Goal: Information Seeking & Learning: Learn about a topic

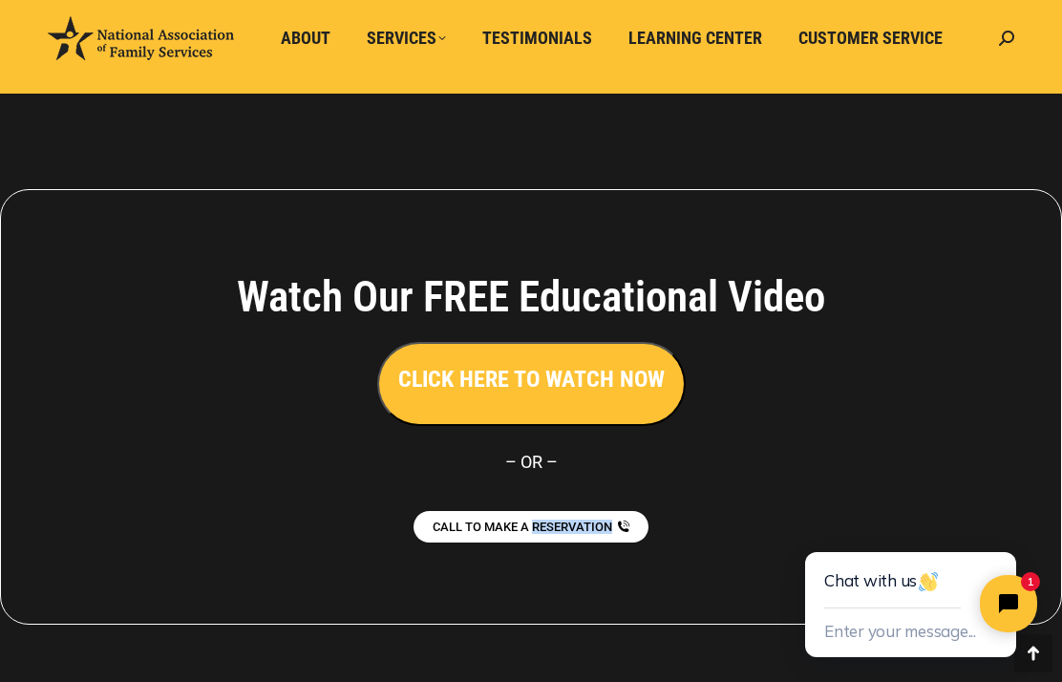
scroll to position [4285, 0]
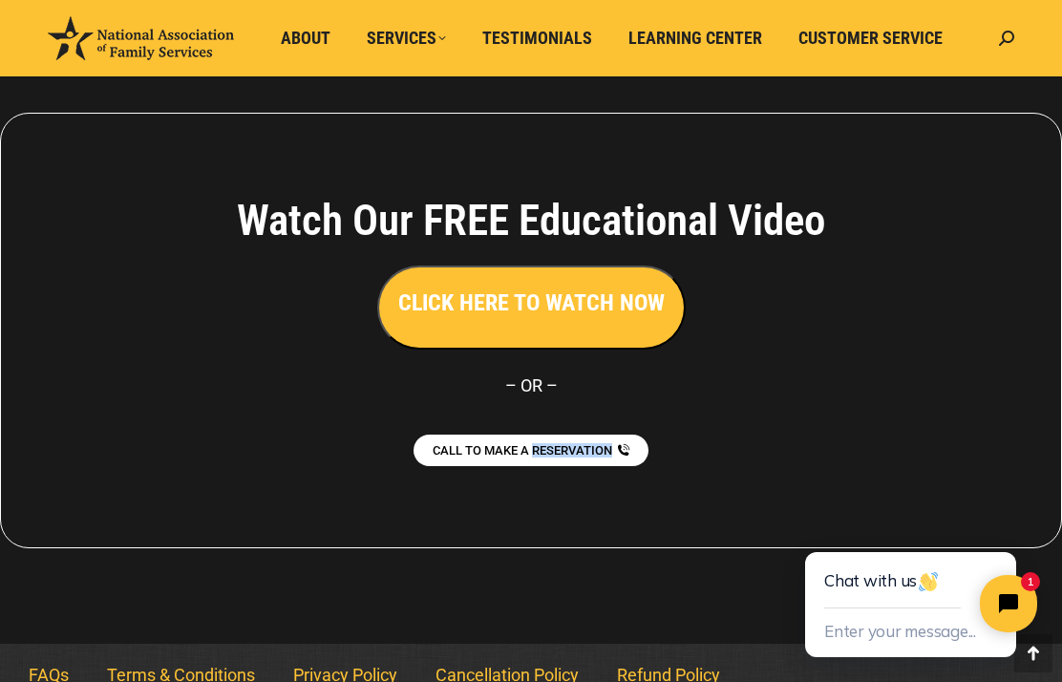
click at [1040, 478] on div "Watch Our FREE Educational Video CLICK HERE TO WATCH NOW – [GEOGRAPHIC_DATA] – …" at bounding box center [531, 331] width 1062 height 436
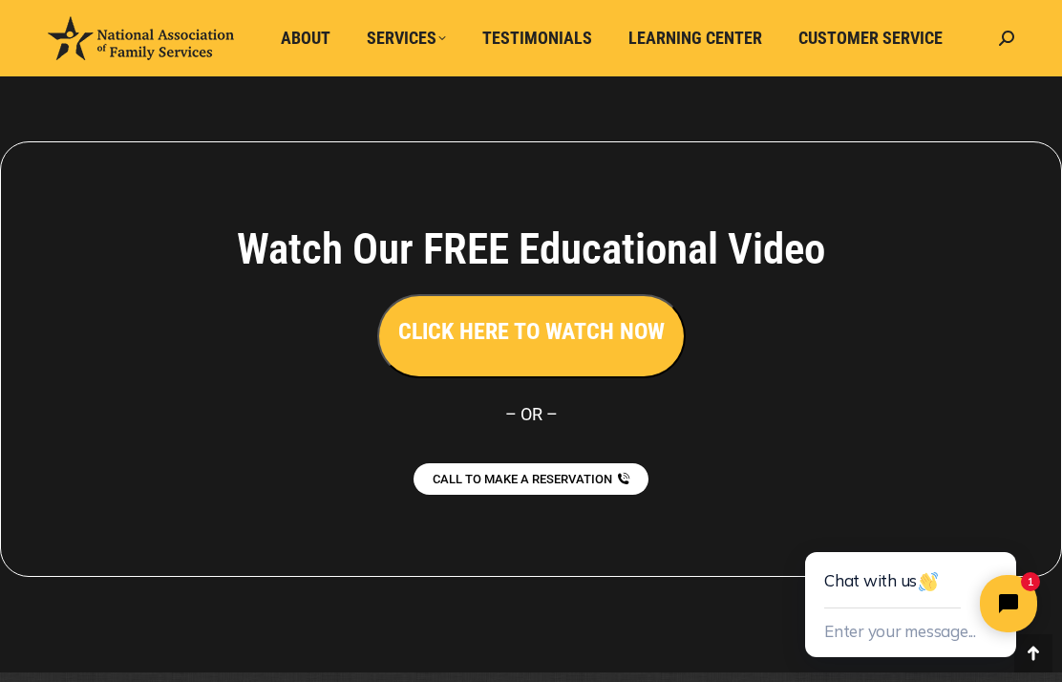
click at [862, 31] on span "Customer Service" at bounding box center [870, 38] width 144 height 21
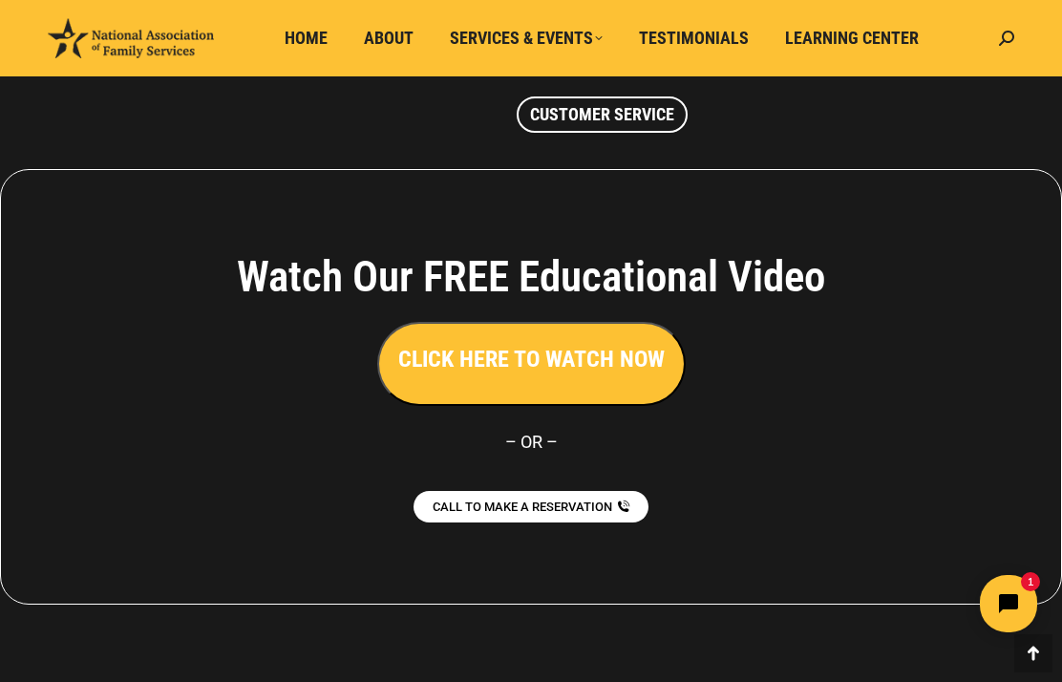
scroll to position [1857, 0]
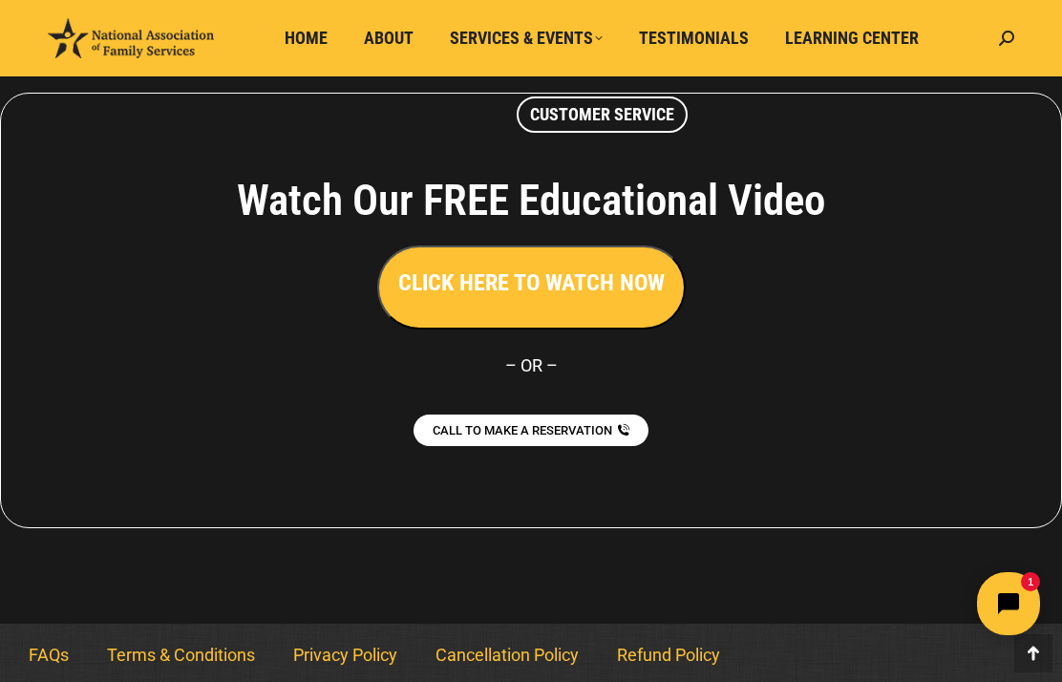
click at [1007, 609] on icon "Open chat widget" at bounding box center [1020, 604] width 30 height 30
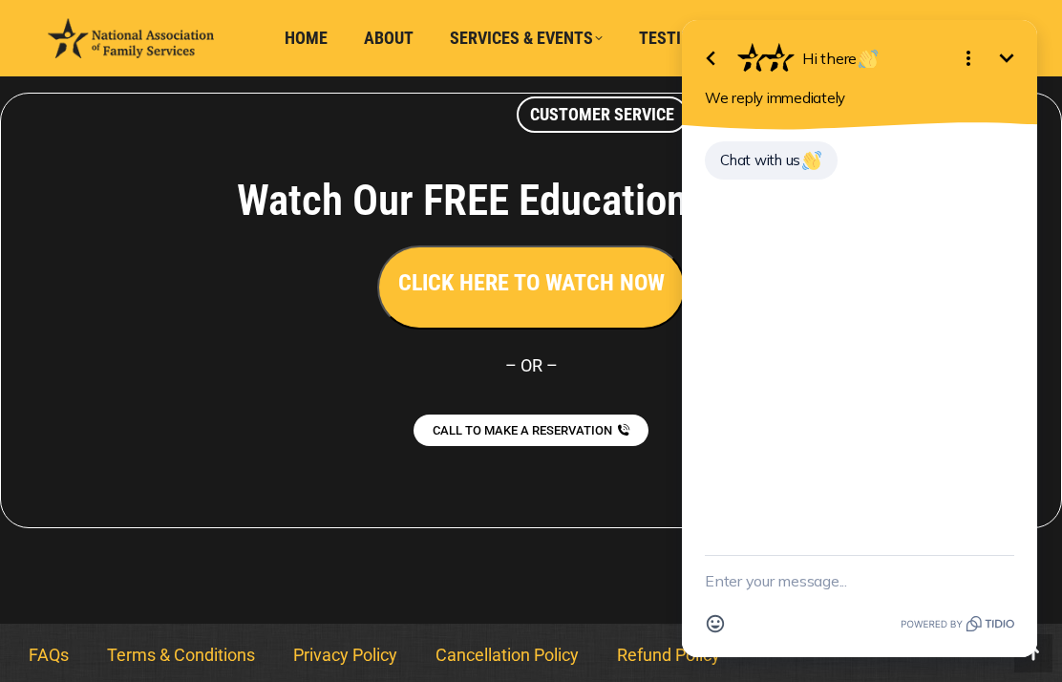
scroll to position [1780, 0]
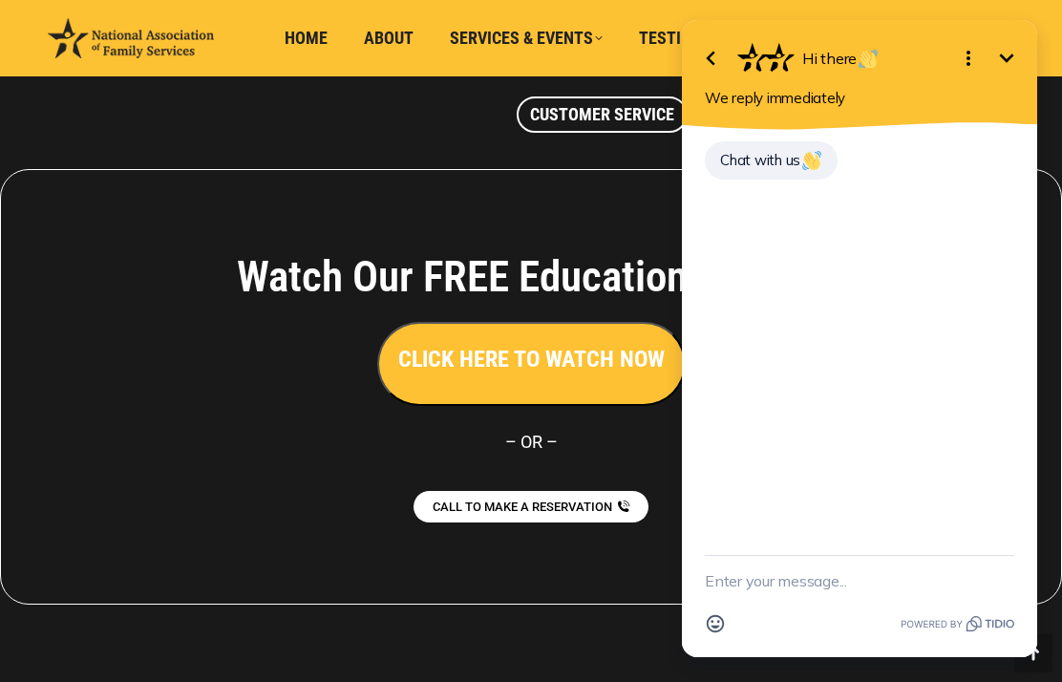
click at [579, 506] on span "CALL TO MAKE A RESERVATION" at bounding box center [523, 506] width 180 height 12
click at [479, 637] on div at bounding box center [531, 387] width 1062 height 627
click at [965, 58] on icon "Open options" at bounding box center [968, 58] width 23 height 23
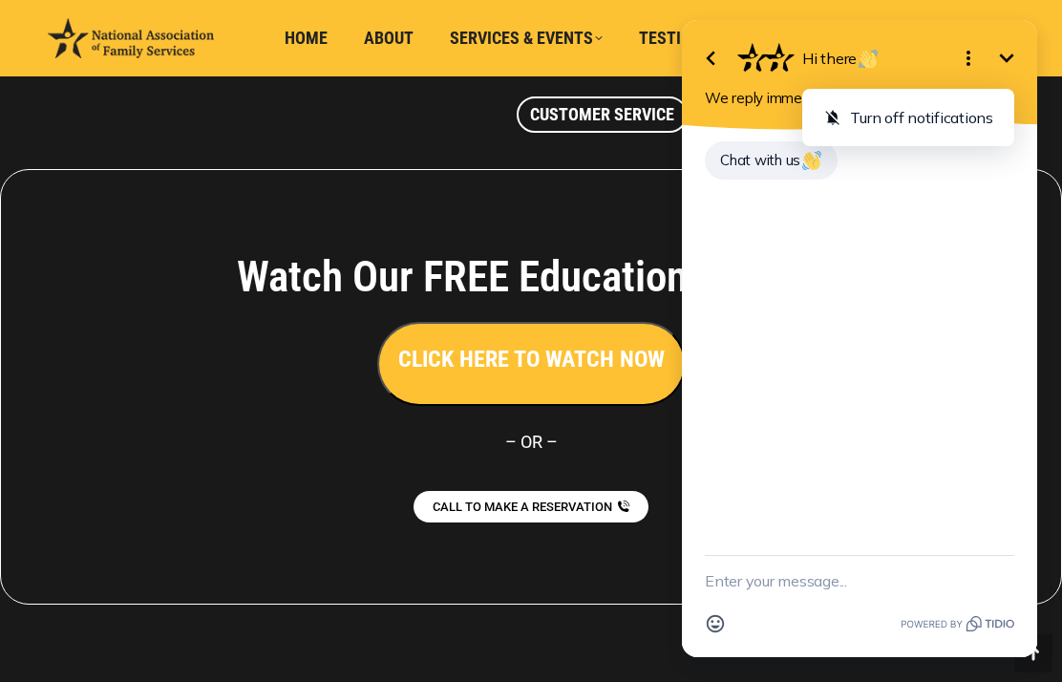
click at [1004, 63] on icon "Minimize" at bounding box center [1006, 58] width 23 height 23
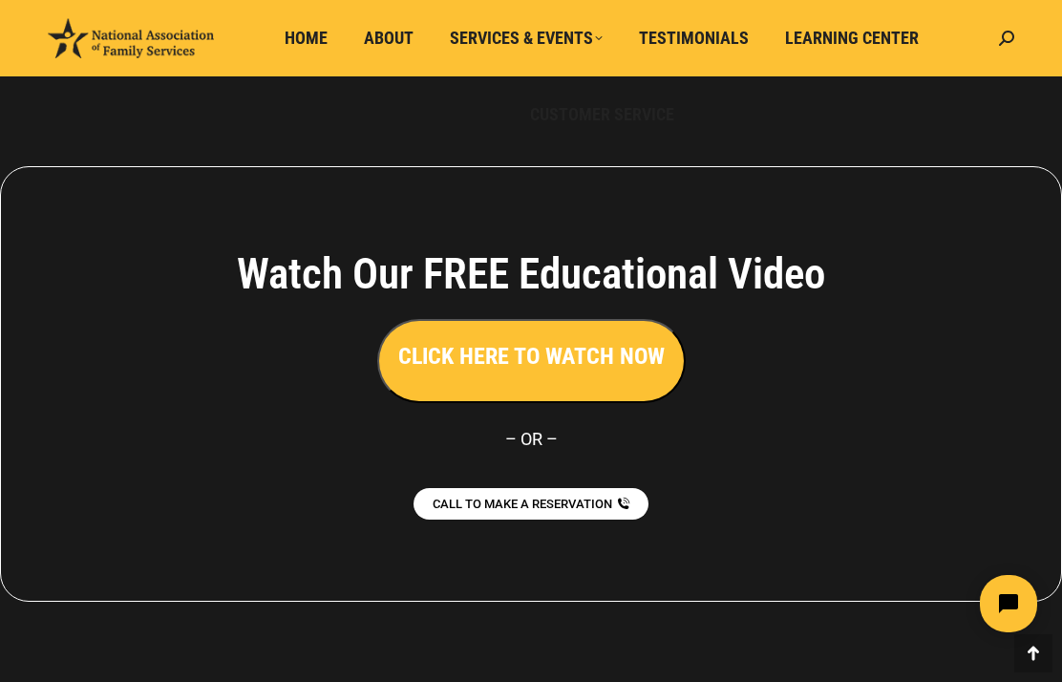
scroll to position [1671, 0]
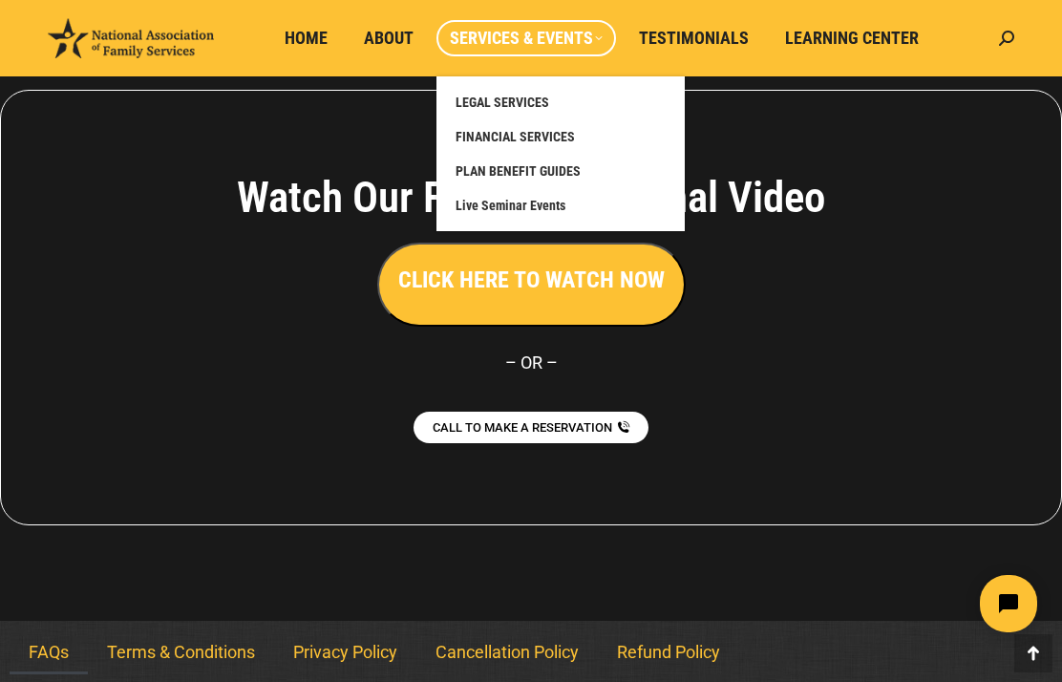
click at [390, 40] on span "About" at bounding box center [389, 38] width 50 height 21
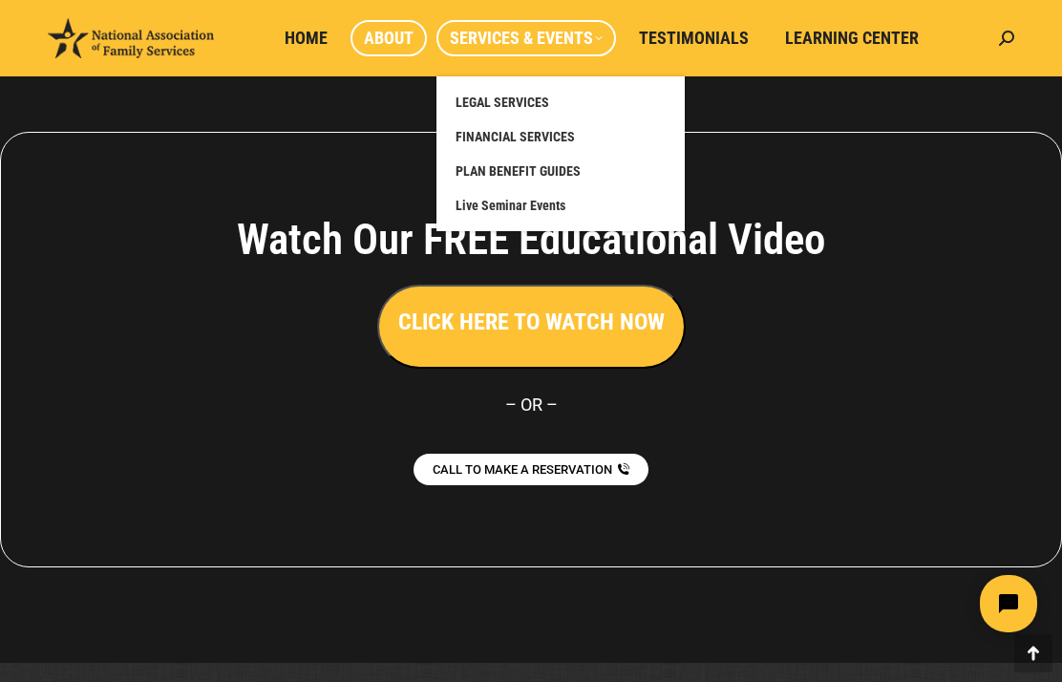
scroll to position [1591, 0]
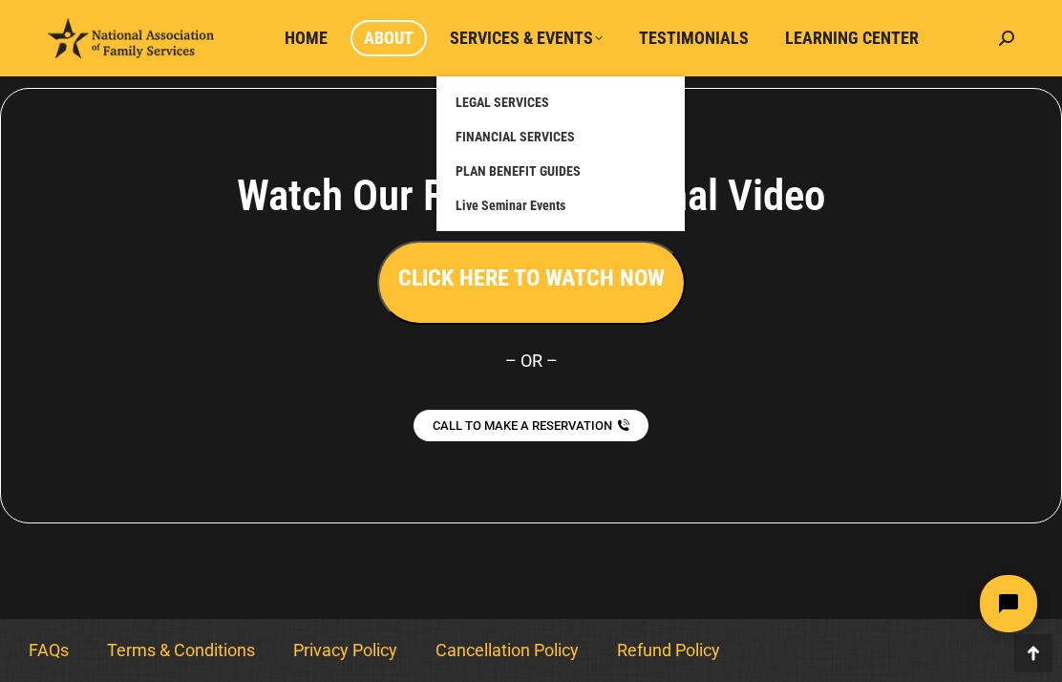
click at [839, 36] on span "Learning Center" at bounding box center [852, 38] width 134 height 21
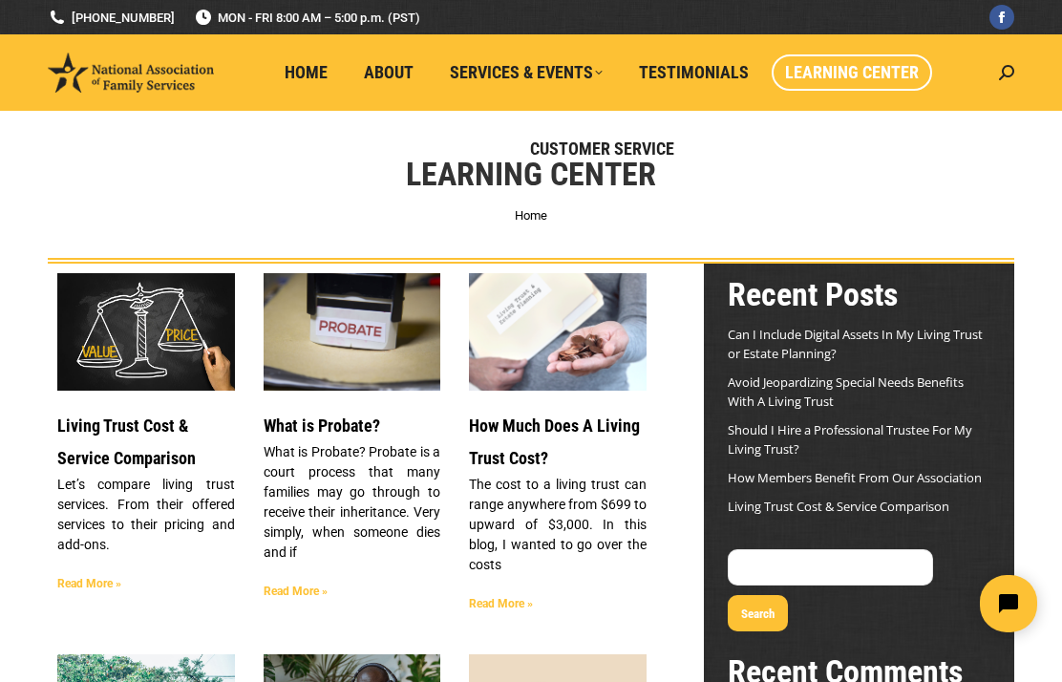
click at [1031, 192] on div "Learning Center You are here: Home" at bounding box center [531, 187] width 1062 height 153
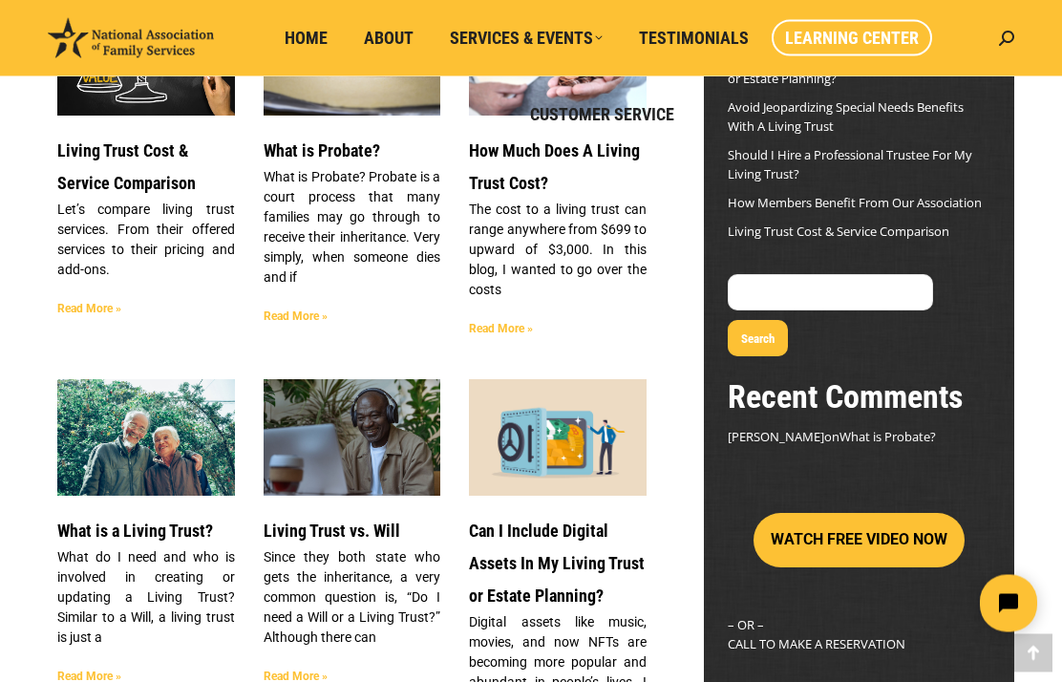
scroll to position [276, 0]
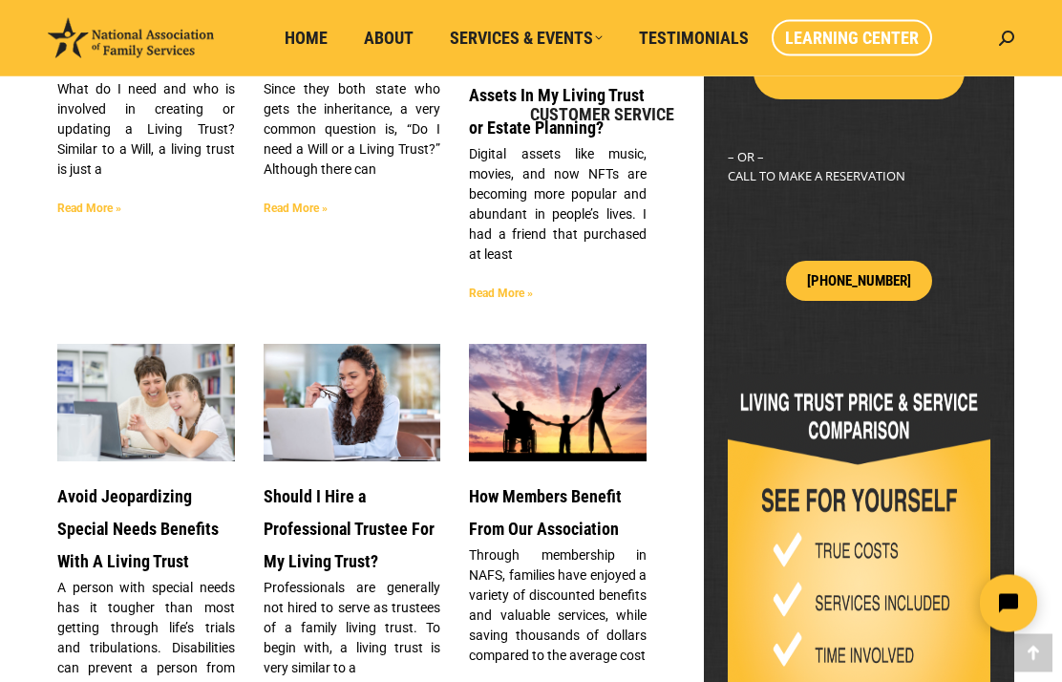
scroll to position [744, 0]
